Goal: Transaction & Acquisition: Purchase product/service

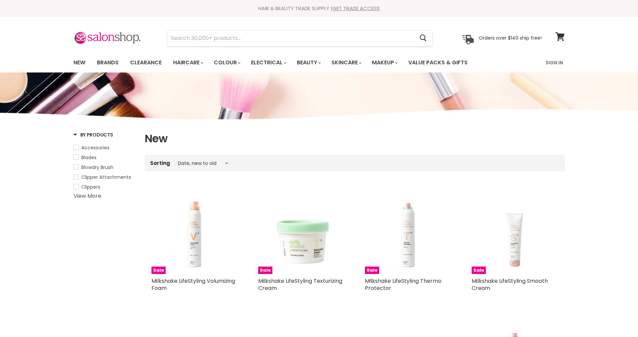
select select "created-descending"
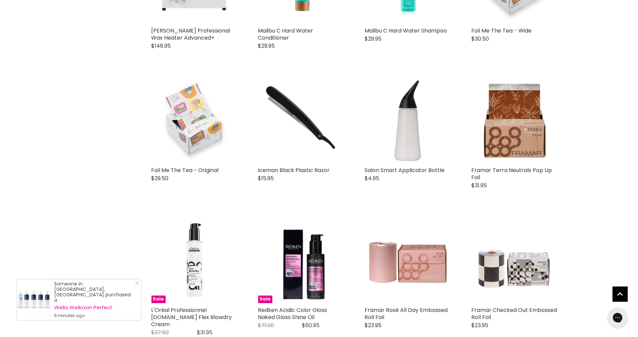
scroll to position [895, 0]
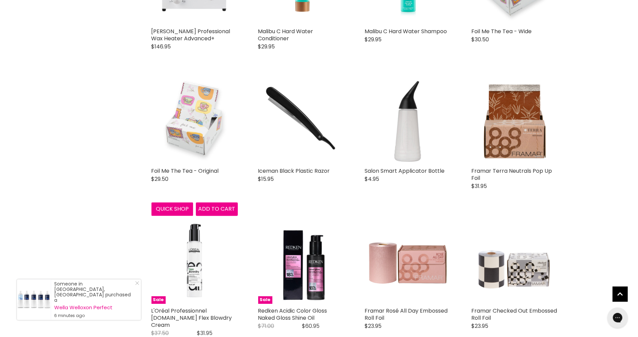
click at [199, 140] on img "Main content" at bounding box center [194, 121] width 86 height 86
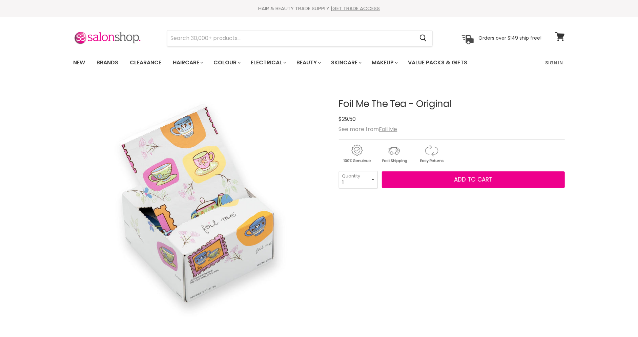
click at [386, 100] on h1 "Foil Me The Tea - Original" at bounding box center [452, 104] width 226 height 10
copy div "Foil Me The Tea - Original No reviews"
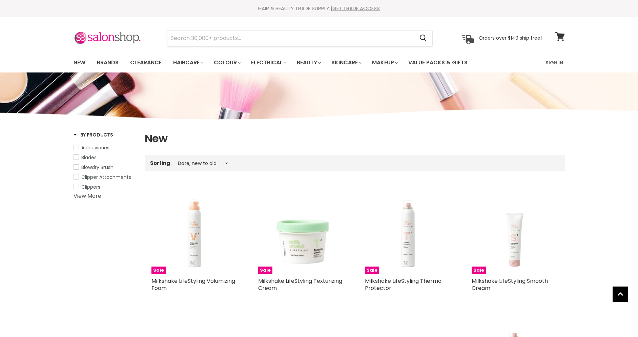
select select "created-descending"
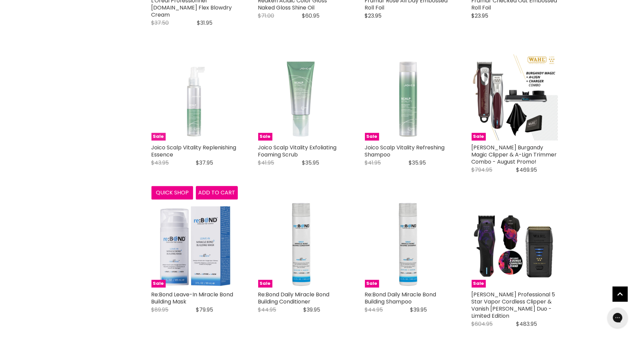
scroll to position [1268, 0]
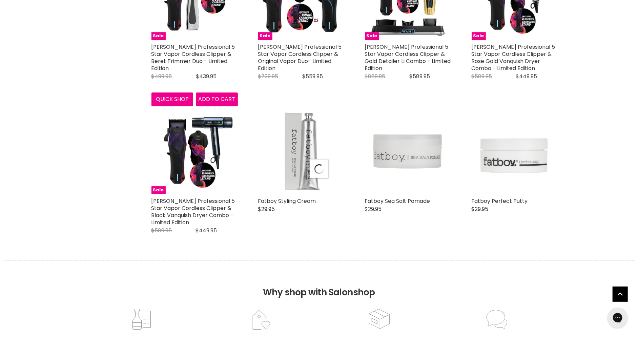
select select "created-descending"
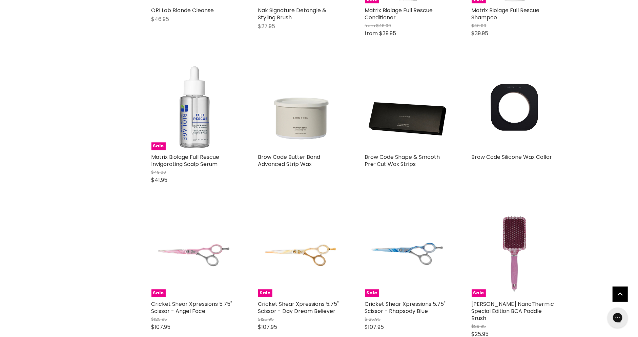
scroll to position [3160, 0]
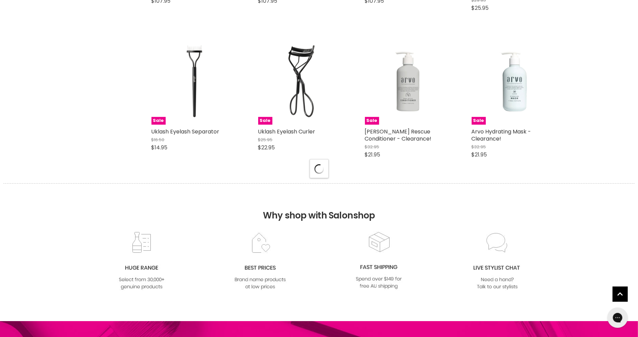
select select "created-descending"
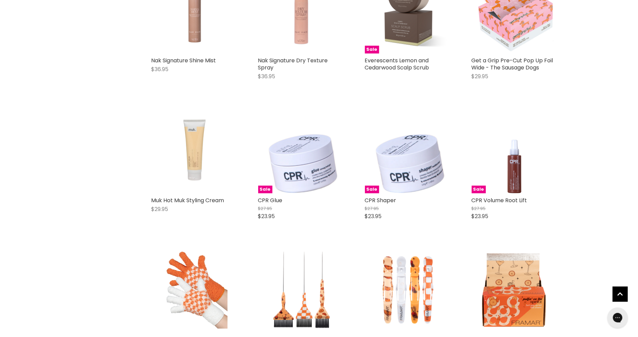
scroll to position [4195, 0]
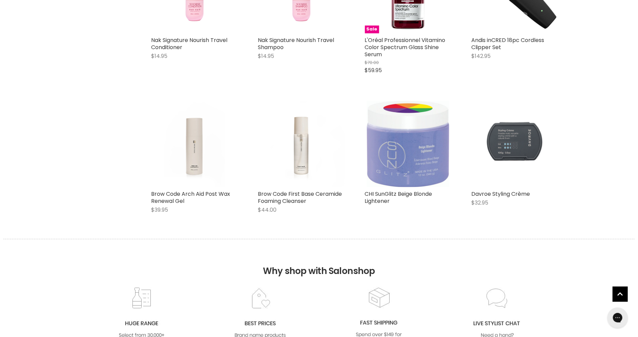
scroll to position [5119, 0]
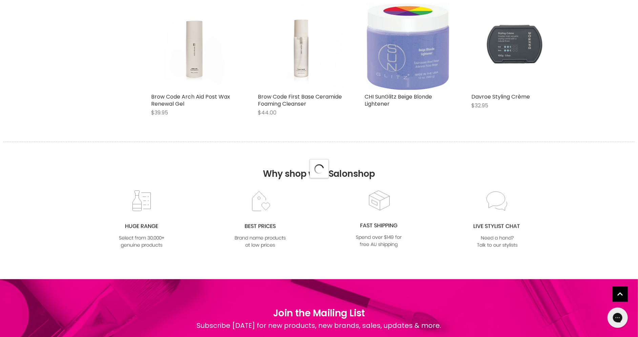
select select "created-descending"
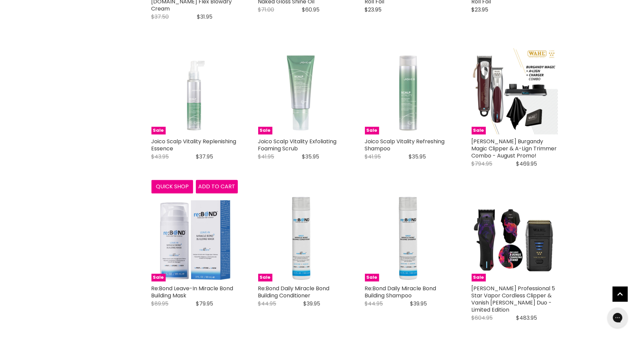
scroll to position [1232, 0]
